Goal: Task Accomplishment & Management: Manage account settings

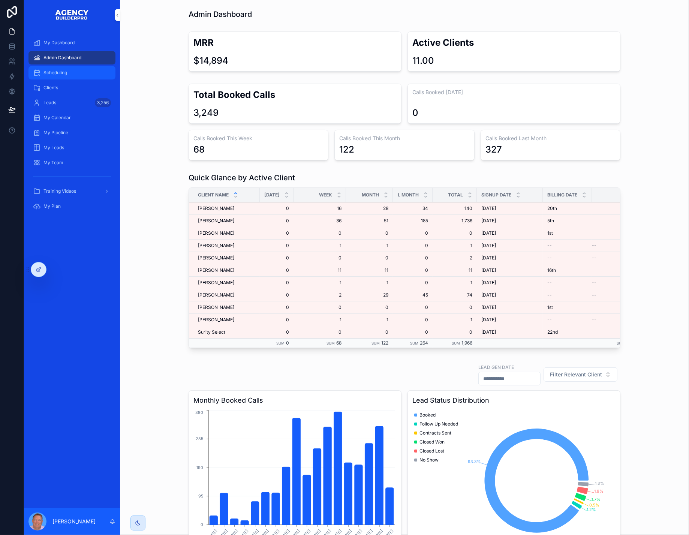
click at [63, 76] on span "Scheduling" at bounding box center [55, 73] width 24 height 6
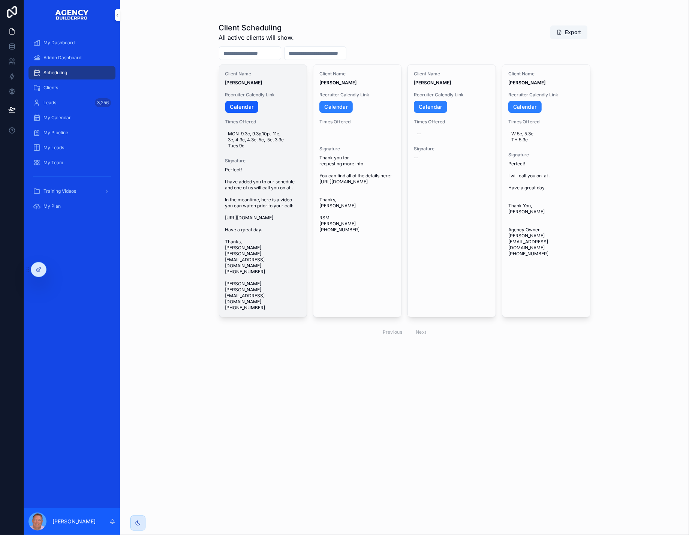
click at [258, 113] on link "Calendar" at bounding box center [241, 107] width 33 height 12
click at [0, 0] on icon "scrollable content" at bounding box center [0, 0] width 0 height 0
click at [259, 113] on link "Calendar" at bounding box center [241, 107] width 33 height 12
click at [260, 149] on span "MON 9.3c, 9.3p,10p, 11e, 3e, 4.3c, 4.3e, 5c, 5e, 3.3e Tues 9c" at bounding box center [263, 140] width 70 height 18
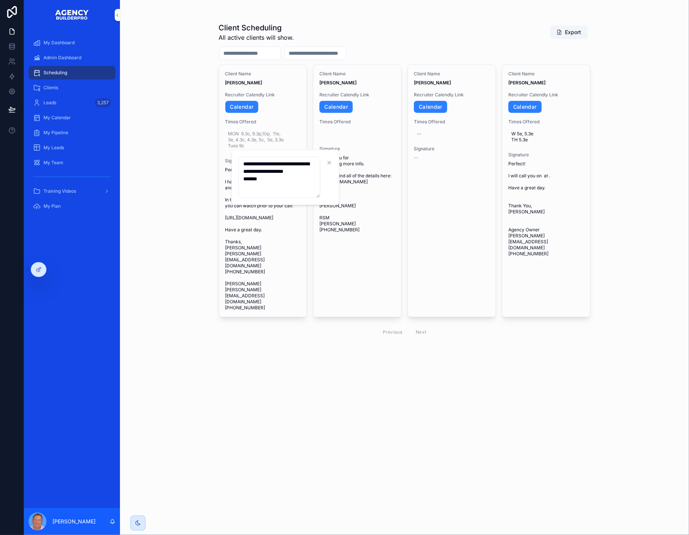
click at [273, 192] on textarea "**********" at bounding box center [279, 177] width 82 height 41
type textarea "**********"
click at [343, 166] on icon "scrollable content" at bounding box center [340, 163] width 6 height 6
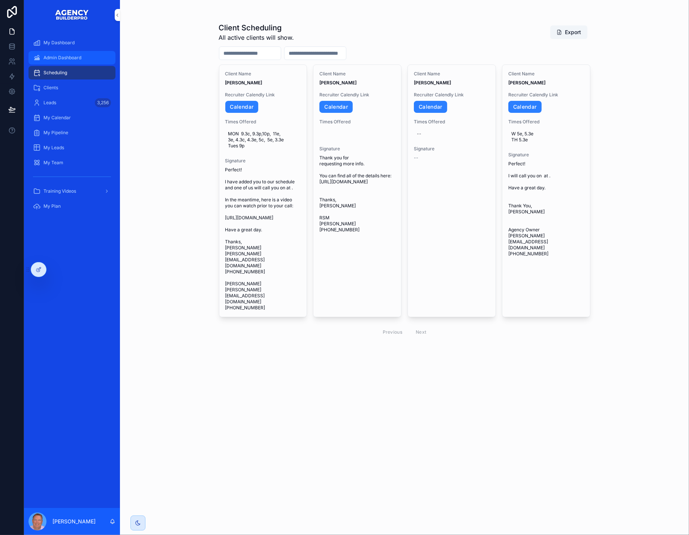
click at [81, 61] on span "Admin Dashboard" at bounding box center [62, 58] width 38 height 6
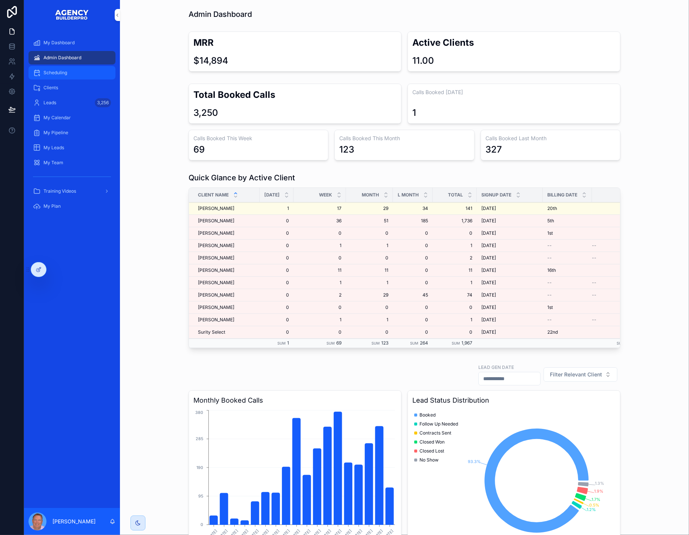
click at [52, 76] on span "Scheduling" at bounding box center [55, 73] width 24 height 6
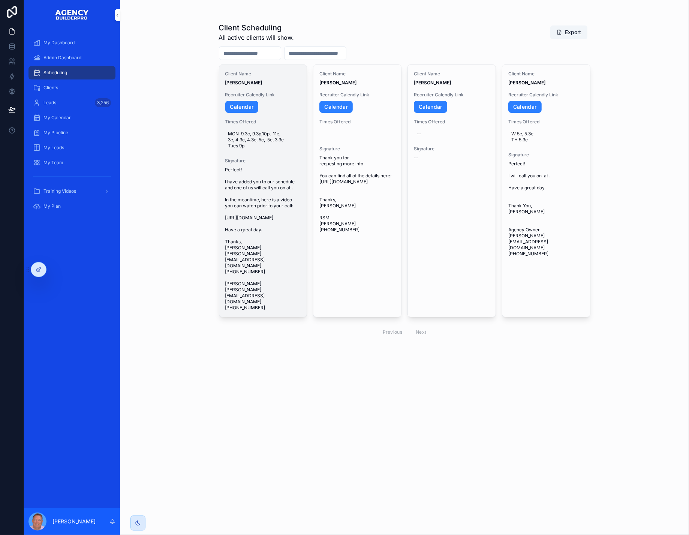
click at [0, 0] on icon "scrollable content" at bounding box center [0, 0] width 0 height 0
